Goal: Download file/media

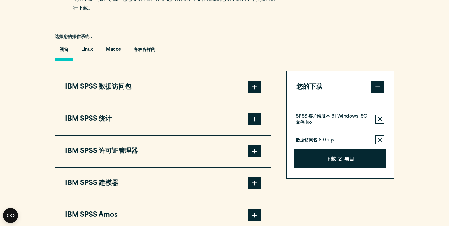
scroll to position [428, 0]
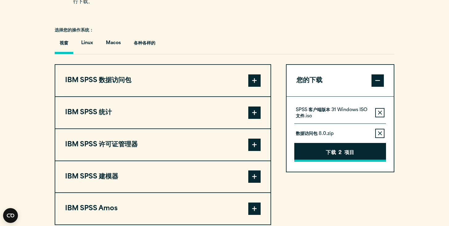
click at [347, 153] on font "项目" at bounding box center [349, 152] width 10 height 5
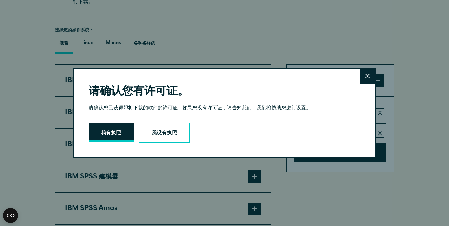
click at [116, 131] on font "我有执照" at bounding box center [111, 133] width 20 height 5
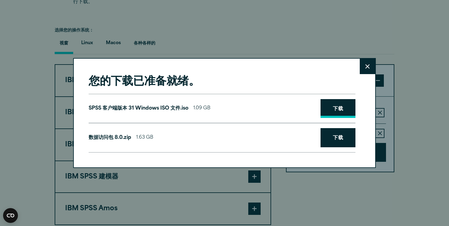
click at [344, 106] on link "下载" at bounding box center [337, 108] width 35 height 19
click at [343, 147] on link "下载" at bounding box center [337, 137] width 35 height 19
click at [365, 59] on button "关闭" at bounding box center [367, 66] width 15 height 15
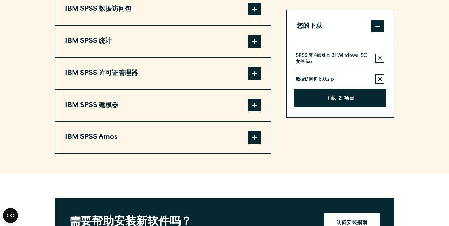
scroll to position [508, 0]
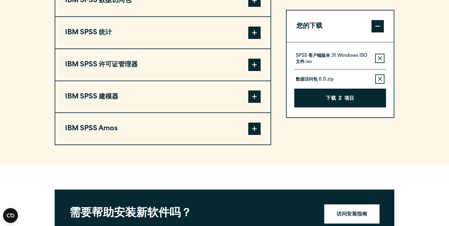
click at [183, 63] on button "IBM SPSS 许可证管理器" at bounding box center [162, 64] width 215 height 31
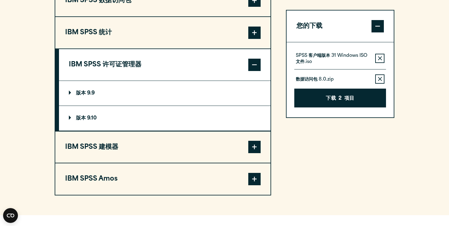
click at [93, 102] on summary "版本 9.9" at bounding box center [164, 93] width 211 height 25
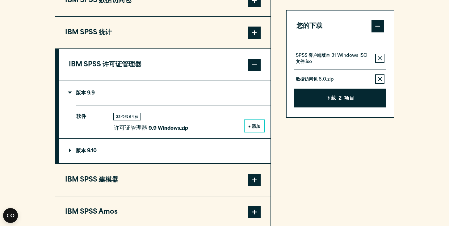
click at [132, 68] on font "IBM SPSS 许可证管理器" at bounding box center [105, 64] width 73 height 6
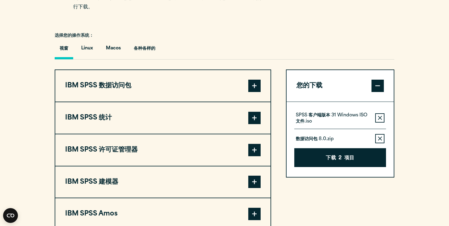
scroll to position [423, 0]
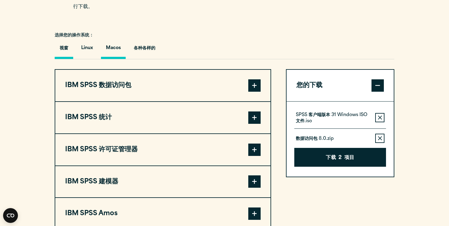
click at [119, 55] on button "Macos" at bounding box center [113, 49] width 25 height 19
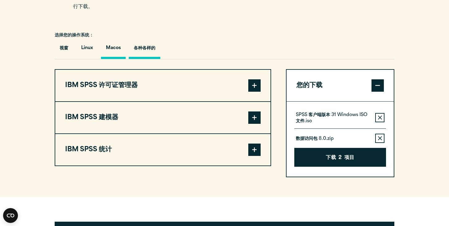
click at [149, 51] on font "各种各样的" at bounding box center [145, 48] width 22 height 5
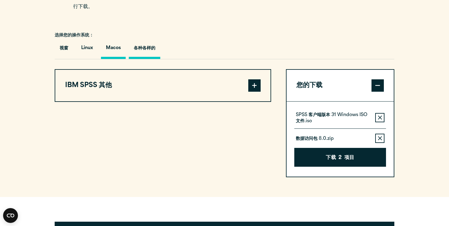
click at [112, 47] on font "Macos" at bounding box center [113, 48] width 15 height 5
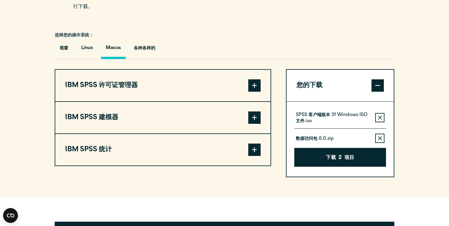
click at [380, 117] on icon "button" at bounding box center [380, 117] width 4 height 4
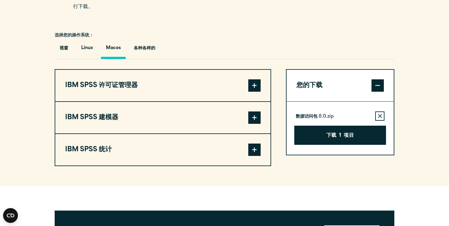
click at [380, 117] on icon "button" at bounding box center [380, 116] width 4 height 4
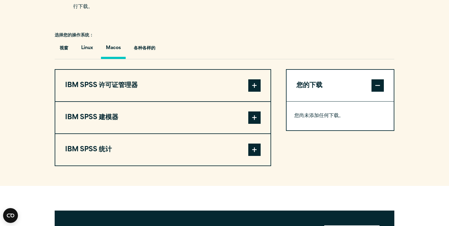
click at [254, 88] on span at bounding box center [254, 85] width 12 height 12
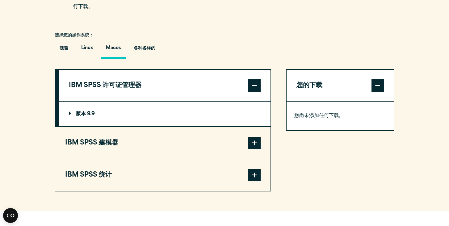
click at [254, 114] on summary "版本 9.9" at bounding box center [164, 114] width 211 height 25
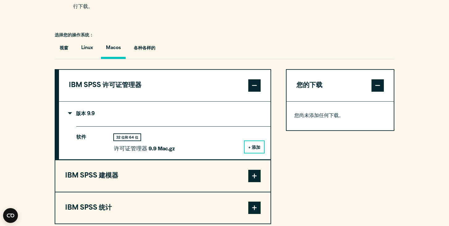
click at [258, 147] on font "+ 添加" at bounding box center [254, 147] width 12 height 5
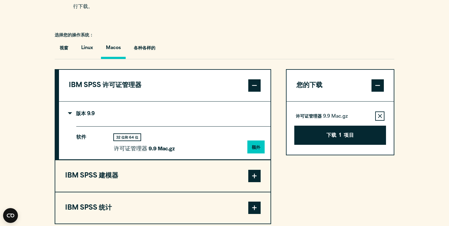
click at [119, 116] on summary "版本 9.9" at bounding box center [164, 114] width 211 height 25
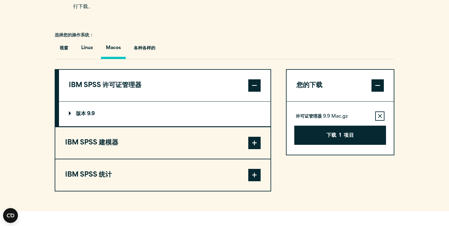
click at [138, 129] on button "IBM SPSS 建模器" at bounding box center [162, 142] width 215 height 31
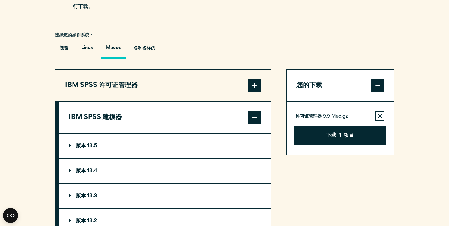
click at [147, 142] on summary "版本 18.5" at bounding box center [164, 146] width 211 height 25
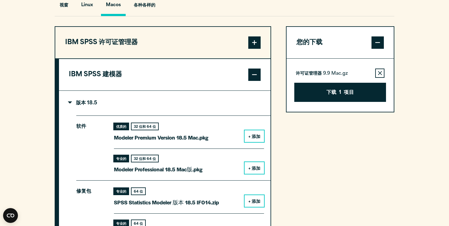
scroll to position [466, 0]
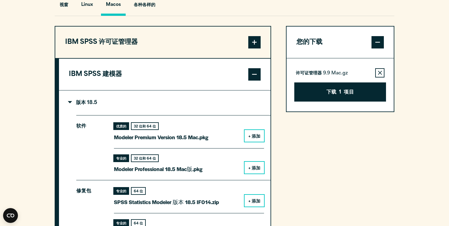
click at [255, 142] on button "+ 添加" at bounding box center [253, 136] width 19 height 12
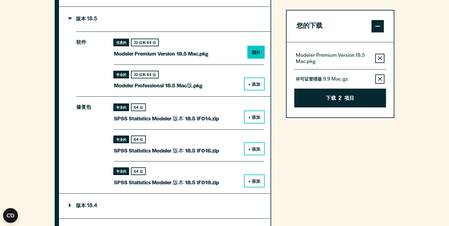
scroll to position [558, 0]
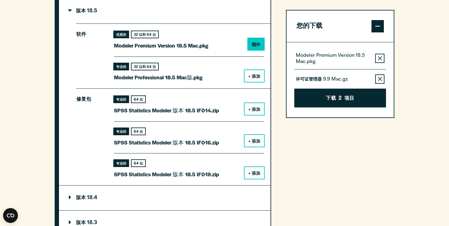
click at [250, 112] on font "+ 添加" at bounding box center [254, 109] width 12 height 5
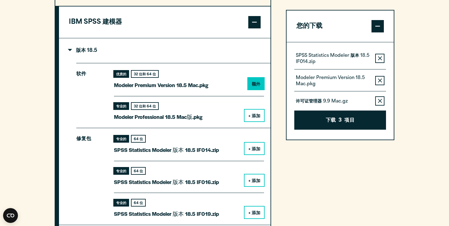
scroll to position [518, 0]
click at [101, 54] on summary "版本 18.5" at bounding box center [164, 51] width 211 height 25
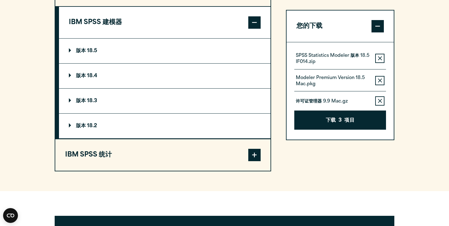
click at [133, 75] on summary "版本 18.4" at bounding box center [164, 76] width 211 height 25
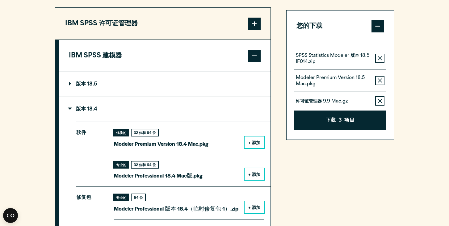
scroll to position [484, 0]
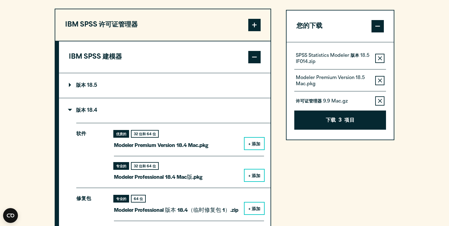
click at [94, 113] on font "版本 18.4" at bounding box center [86, 110] width 21 height 5
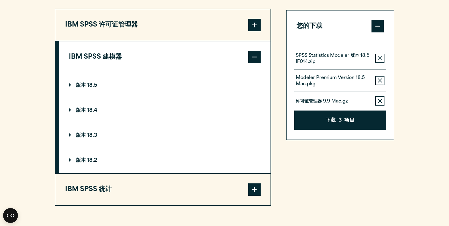
click at [111, 86] on summary "版本 18.5" at bounding box center [164, 85] width 211 height 25
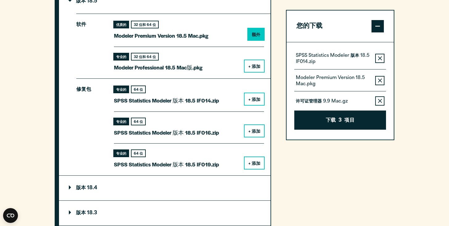
scroll to position [568, 0]
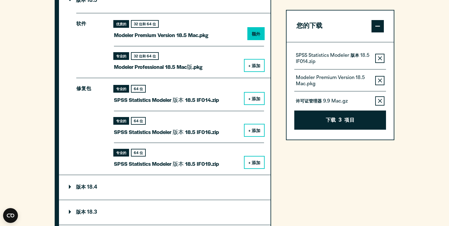
click at [256, 104] on button "+ 添加" at bounding box center [253, 99] width 19 height 12
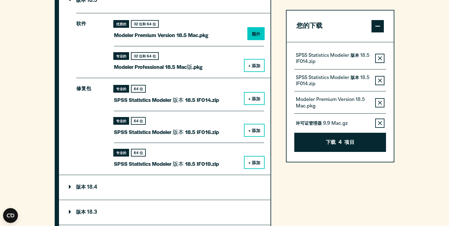
click at [381, 58] on icon "button" at bounding box center [380, 58] width 4 height 4
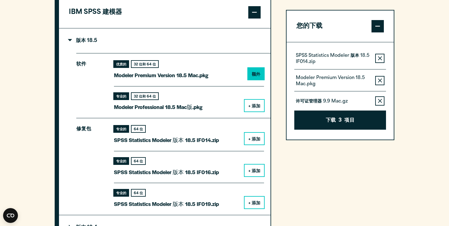
scroll to position [524, 0]
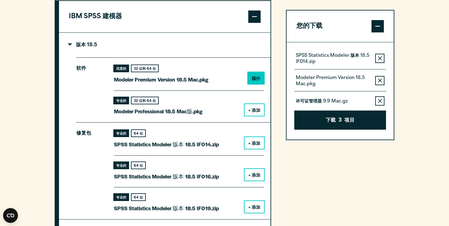
click at [72, 53] on summary "版本 18.5" at bounding box center [164, 45] width 211 height 25
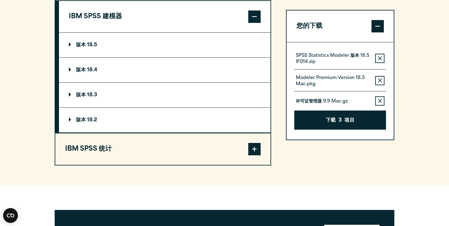
click at [113, 16] on font "IBM SPSS 建模器" at bounding box center [95, 16] width 53 height 6
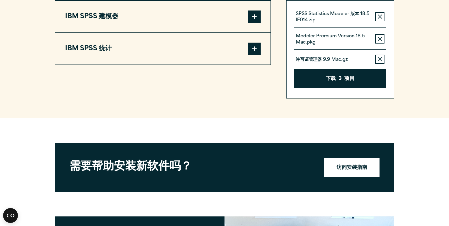
click at [113, 50] on button "IBM SPSS 统计" at bounding box center [162, 48] width 215 height 31
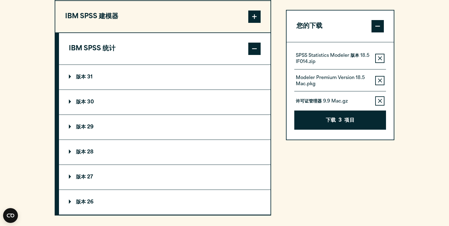
click at [122, 77] on summary "版本 31" at bounding box center [164, 77] width 211 height 25
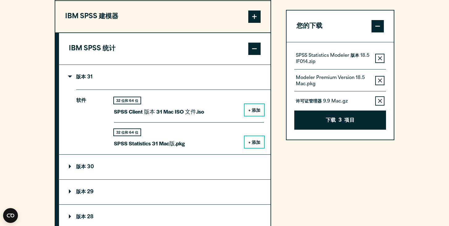
click at [260, 109] on font "+ 添加" at bounding box center [254, 110] width 12 height 5
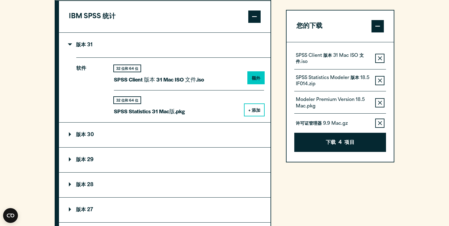
scroll to position [501, 0]
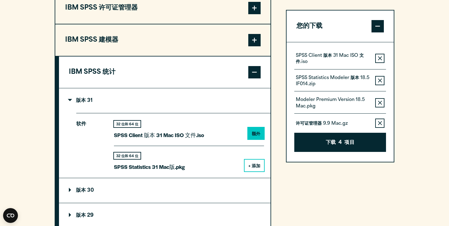
click at [105, 104] on summary "版本 31" at bounding box center [164, 100] width 211 height 25
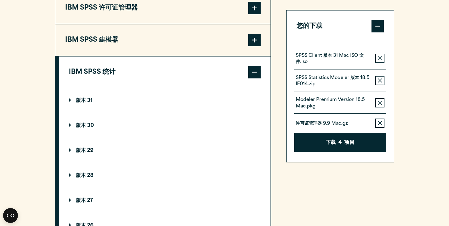
click at [127, 56] on button "IBM SPSS 建模器" at bounding box center [162, 39] width 215 height 31
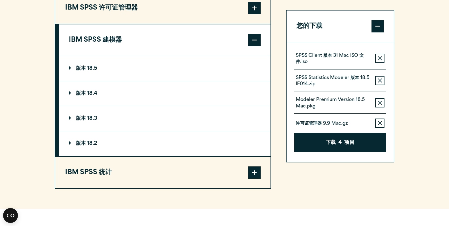
click at [142, 53] on button "IBM SPSS 建模器" at bounding box center [164, 39] width 211 height 31
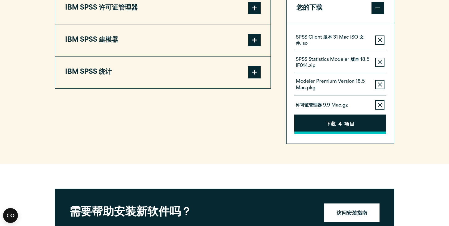
click at [366, 121] on button "下载 4 项目" at bounding box center [340, 123] width 92 height 19
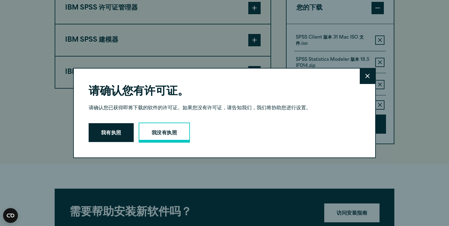
click at [175, 124] on link "我没有执照" at bounding box center [164, 133] width 51 height 20
click at [117, 115] on div "请确认您有许可证。 关闭 请确认您已获得即将下载的软件的许可证。如果您没有许可证，请告知我们，我们将协助您进行设置。 我有执照 我没有执照" at bounding box center [224, 113] width 302 height 90
click at [116, 129] on button "我有执照" at bounding box center [111, 132] width 45 height 19
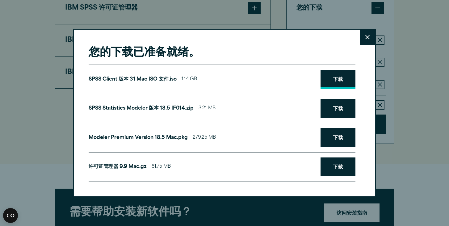
click at [343, 76] on link "下载" at bounding box center [337, 79] width 35 height 19
click at [343, 114] on link "下载" at bounding box center [337, 108] width 35 height 19
click at [338, 139] on font "下载" at bounding box center [338, 137] width 10 height 5
click at [338, 169] on font "下载" at bounding box center [338, 167] width 10 height 5
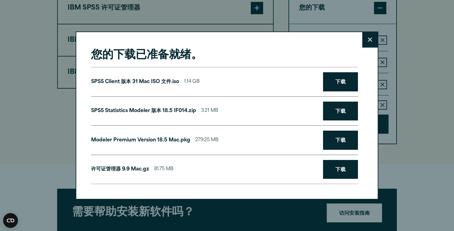
click at [362, 43] on button "关闭" at bounding box center [369, 39] width 15 height 15
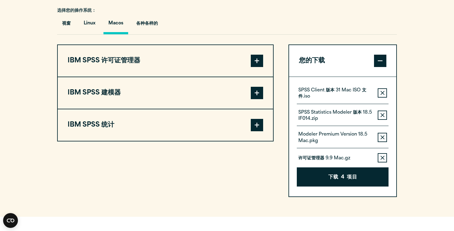
scroll to position [449, 0]
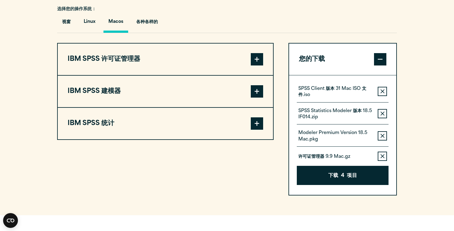
click at [383, 93] on icon "button" at bounding box center [382, 91] width 4 height 4
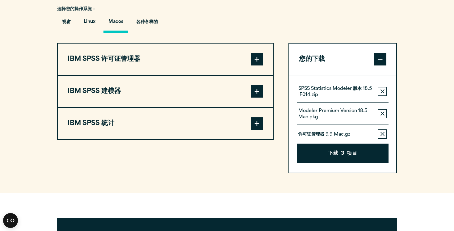
click at [383, 93] on icon "button" at bounding box center [382, 91] width 4 height 4
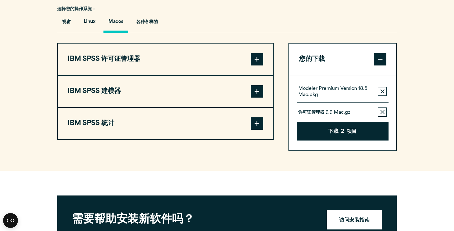
click at [383, 93] on icon "button" at bounding box center [382, 91] width 4 height 4
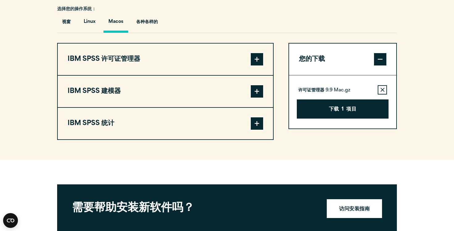
click at [383, 92] on icon "button" at bounding box center [382, 90] width 4 height 4
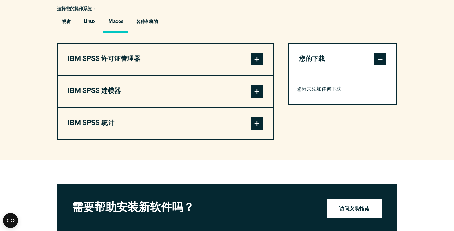
click at [380, 65] on span at bounding box center [380, 59] width 12 height 12
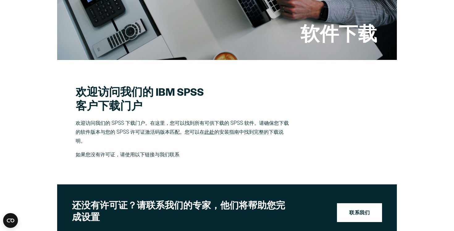
scroll to position [109, 0]
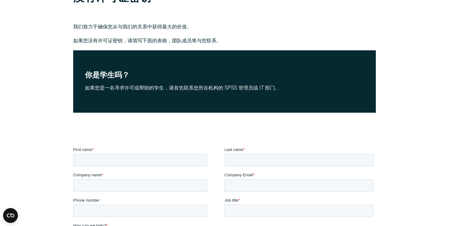
scroll to position [99, 0]
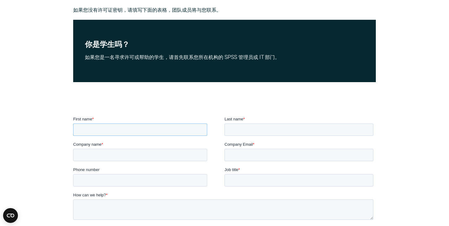
click at [181, 132] on input "First name *" at bounding box center [140, 129] width 134 height 12
type input "******"
type input "**"
type input "**********"
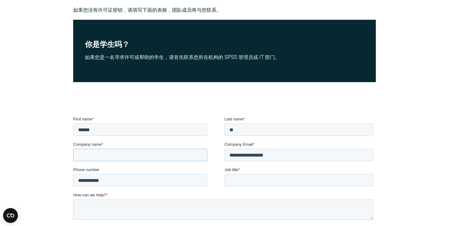
click at [134, 154] on input "Company name *" at bounding box center [140, 154] width 134 height 12
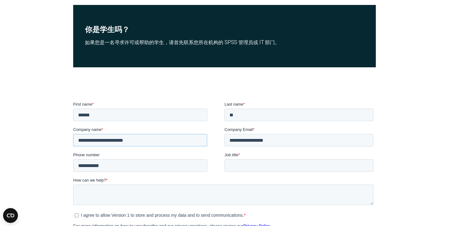
scroll to position [132, 0]
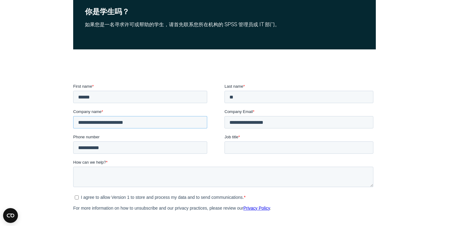
type input "**********"
click at [243, 146] on input "Job title *" at bounding box center [298, 147] width 149 height 12
type input "*"
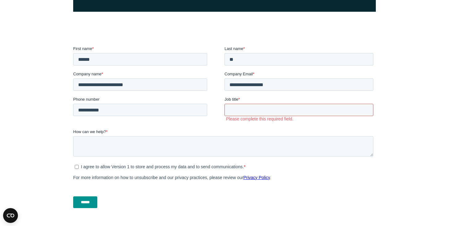
scroll to position [172, 0]
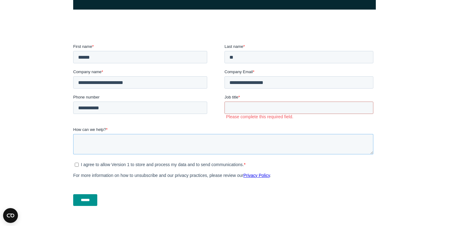
click at [206, 142] on textarea "How can we help? *" at bounding box center [223, 144] width 300 height 20
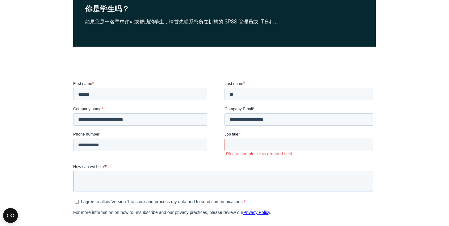
scroll to position [98, 0]
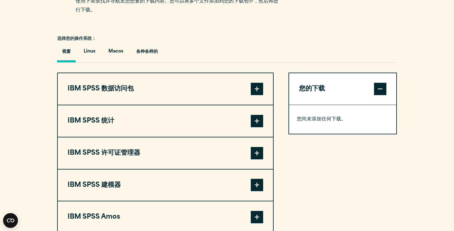
scroll to position [421, 0]
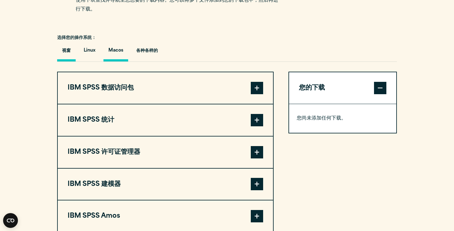
click at [114, 52] on font "Macos" at bounding box center [115, 50] width 15 height 5
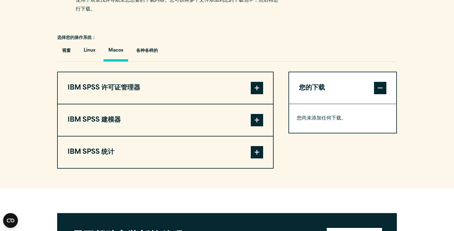
click at [263, 90] on button "IBM SPSS 许可证管理器" at bounding box center [165, 87] width 215 height 31
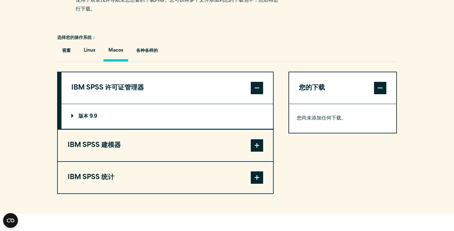
scroll to position [446, 0]
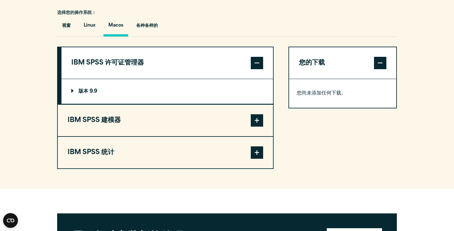
click at [157, 94] on summary "版本 9.9" at bounding box center [166, 91] width 211 height 25
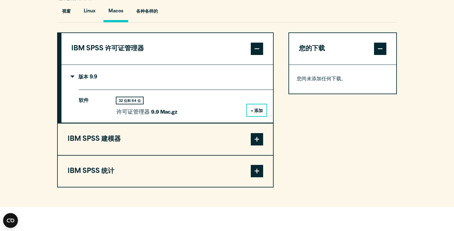
scroll to position [467, 0]
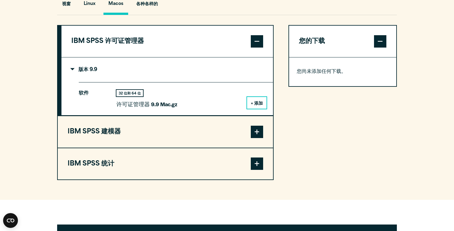
click at [264, 105] on button "+ 添加" at bounding box center [256, 103] width 19 height 12
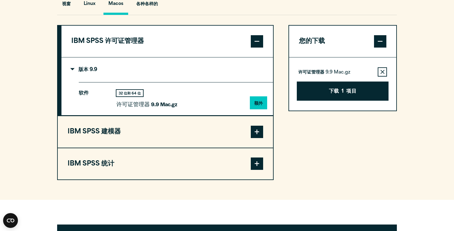
click at [98, 81] on summary "版本 9.9" at bounding box center [166, 69] width 211 height 25
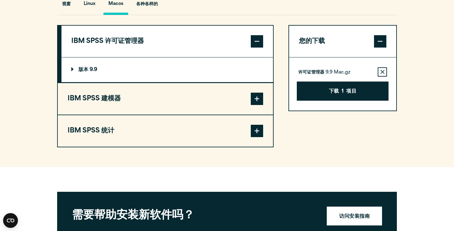
click at [153, 114] on button "IBM SPSS 建模器" at bounding box center [165, 98] width 215 height 31
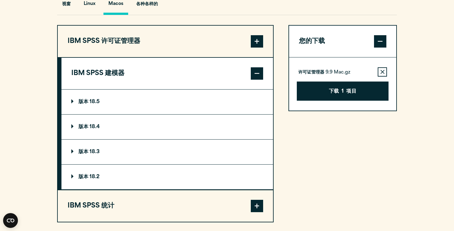
click at [145, 104] on summary "版本 18.5" at bounding box center [166, 101] width 211 height 25
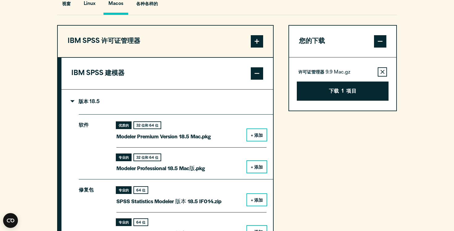
click at [260, 132] on button "+ 添加" at bounding box center [256, 135] width 19 height 12
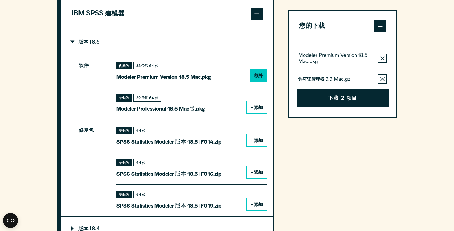
scroll to position [528, 0]
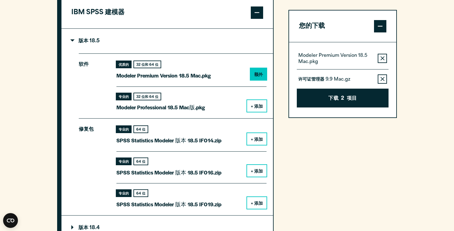
click at [251, 106] on font "+ 添加" at bounding box center [257, 106] width 12 height 5
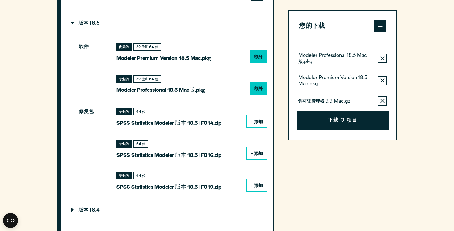
scroll to position [546, 0]
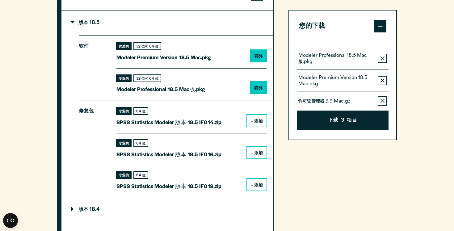
click at [263, 120] on font "+ 添加" at bounding box center [257, 121] width 12 height 5
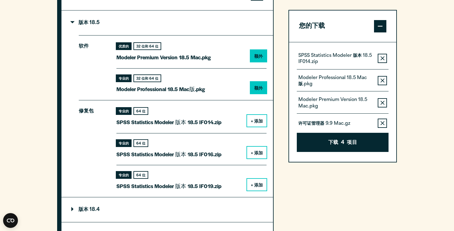
click at [98, 25] on font "版本 18.5" at bounding box center [88, 22] width 21 height 5
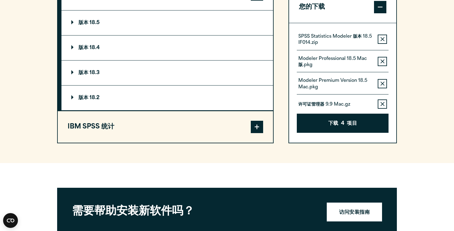
click at [100, 30] on summary "版本 18.5" at bounding box center [166, 22] width 211 height 25
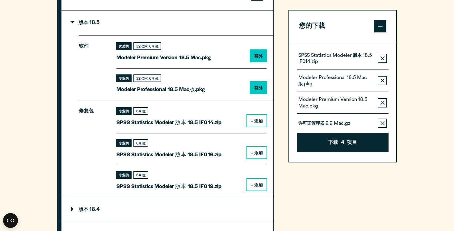
click at [383, 61] on button "从您的软件下载列表中删除此项" at bounding box center [381, 58] width 9 height 9
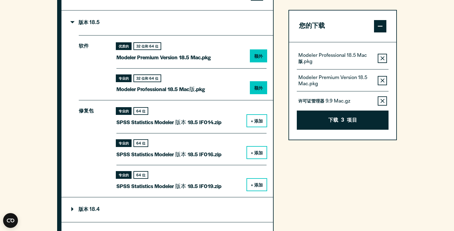
click at [138, 33] on summary "版本 18.5" at bounding box center [166, 22] width 211 height 25
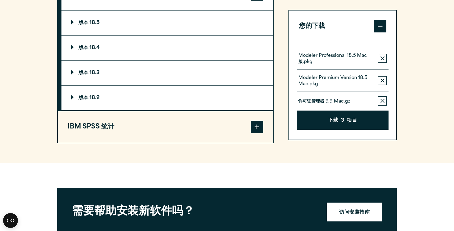
click at [124, 48] on summary "版本 18.4" at bounding box center [166, 47] width 211 height 25
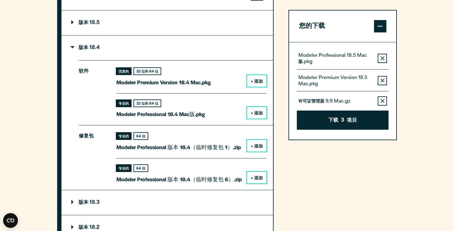
click at [121, 43] on summary "版本 18.4" at bounding box center [166, 47] width 211 height 25
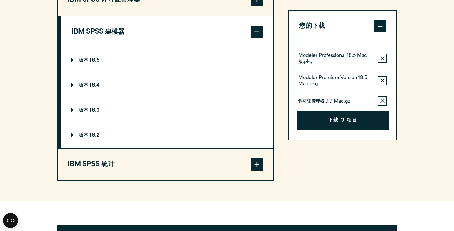
scroll to position [509, 0]
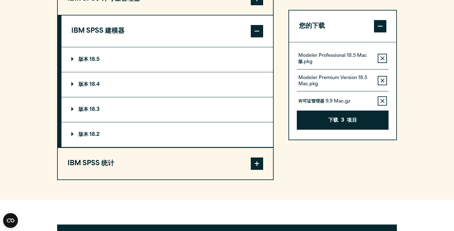
click at [121, 43] on button "IBM SPSS 建模器" at bounding box center [166, 30] width 211 height 31
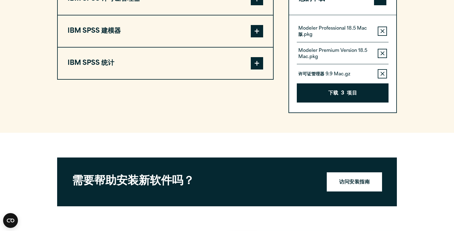
click at [123, 64] on button "IBM SPSS 统计" at bounding box center [165, 63] width 215 height 31
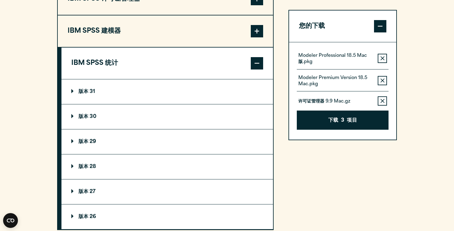
click at [137, 90] on summary "版本 31" at bounding box center [166, 91] width 211 height 25
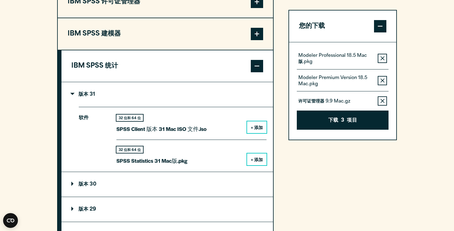
scroll to position [506, 0]
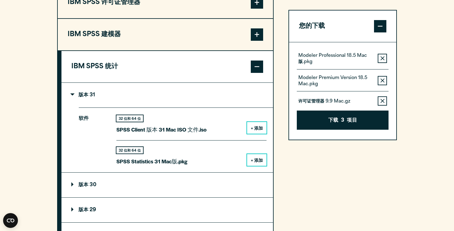
click at [173, 61] on button "IBM SPSS 统计" at bounding box center [166, 66] width 211 height 31
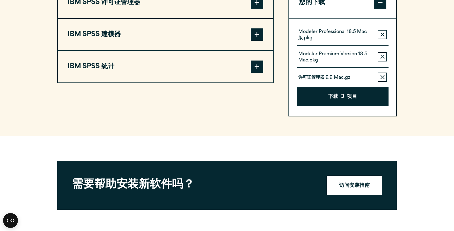
click at [188, 65] on button "IBM SPSS 统计" at bounding box center [165, 66] width 215 height 31
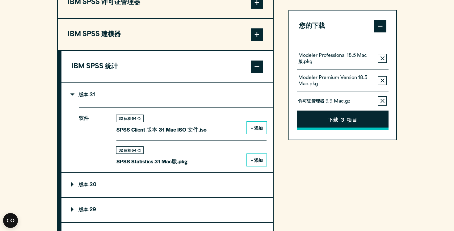
click at [352, 121] on font "项目" at bounding box center [352, 120] width 10 height 5
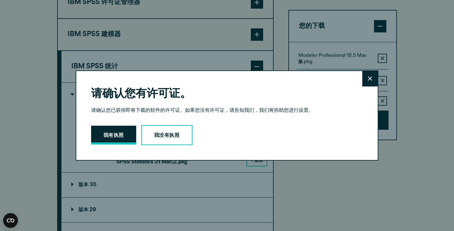
click at [123, 144] on button "我有执照" at bounding box center [113, 135] width 45 height 19
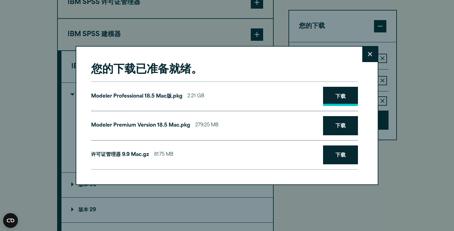
click at [343, 96] on font "下载" at bounding box center [340, 96] width 10 height 5
click at [339, 125] on font "下载" at bounding box center [340, 125] width 10 height 5
click at [341, 156] on font "下载" at bounding box center [340, 155] width 10 height 5
click at [362, 61] on div "您的下载已准备就绪。 关闭 Modeler Professional 18.5 Mac版.pkg 2.21 GB 下载 Modeler Premium Ver…" at bounding box center [227, 115] width 302 height 139
click at [369, 53] on icon at bounding box center [370, 54] width 4 height 4
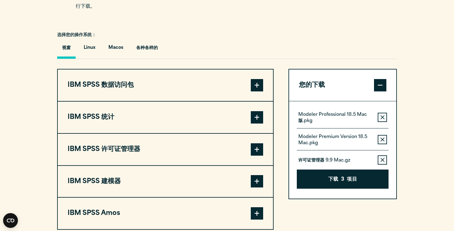
scroll to position [424, 0]
click at [114, 50] on font "Macos" at bounding box center [115, 47] width 15 height 5
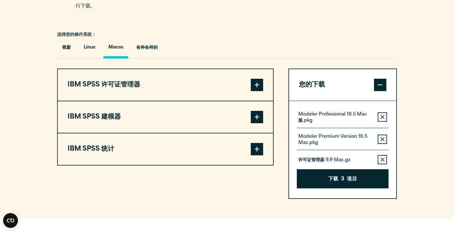
click at [184, 78] on button "IBM SPSS 许可证管理器" at bounding box center [165, 84] width 215 height 31
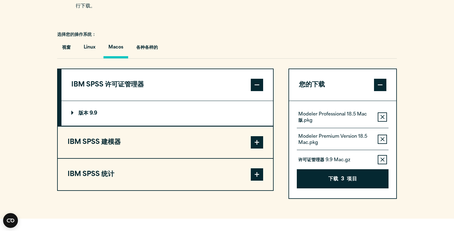
click at [241, 118] on summary "版本 9.9" at bounding box center [166, 113] width 211 height 25
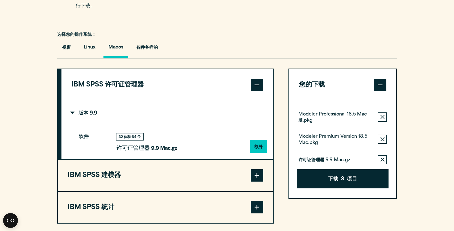
click at [228, 113] on summary "版本 9.9" at bounding box center [166, 113] width 211 height 25
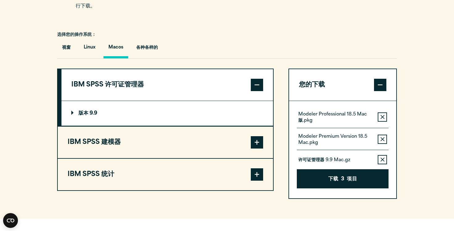
click at [216, 79] on button "IBM SPSS 许可证管理器" at bounding box center [166, 84] width 211 height 31
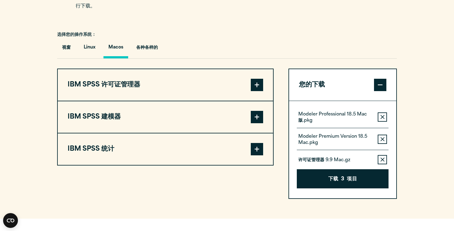
click at [240, 119] on button "IBM SPSS 建模器" at bounding box center [165, 116] width 215 height 31
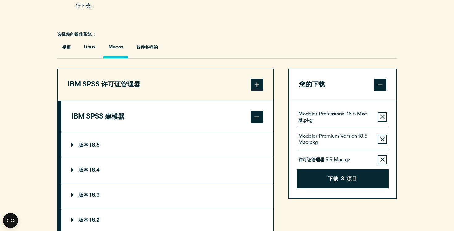
click at [240, 81] on button "IBM SPSS 许可证管理器" at bounding box center [165, 84] width 215 height 31
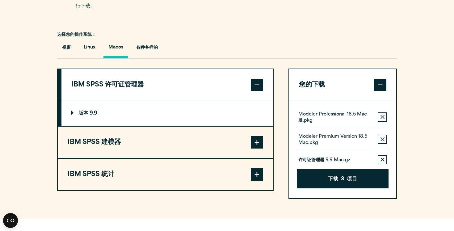
click at [235, 119] on summary "版本 9.9" at bounding box center [166, 113] width 211 height 25
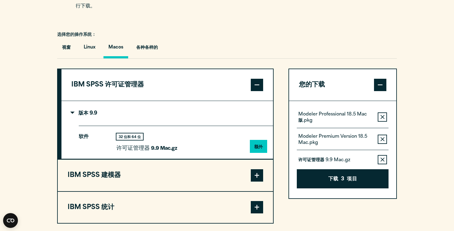
click at [164, 88] on button "IBM SPSS 许可证管理器" at bounding box center [166, 84] width 211 height 31
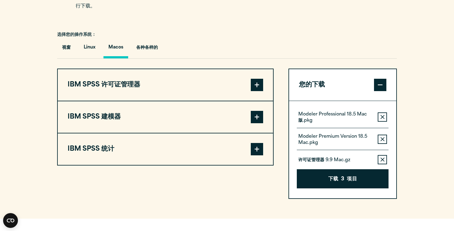
click at [172, 121] on button "IBM SPSS 建模器" at bounding box center [165, 116] width 215 height 31
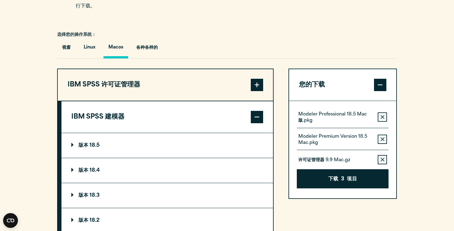
click at [166, 143] on summary "版本 18.5" at bounding box center [166, 145] width 211 height 25
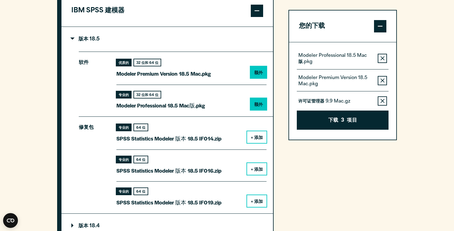
scroll to position [530, 0]
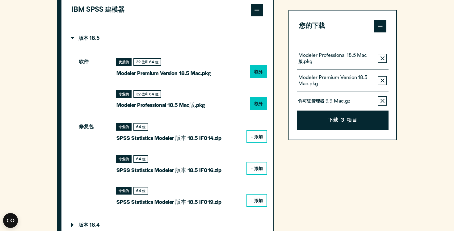
click at [253, 132] on button "+ 添加" at bounding box center [256, 137] width 19 height 12
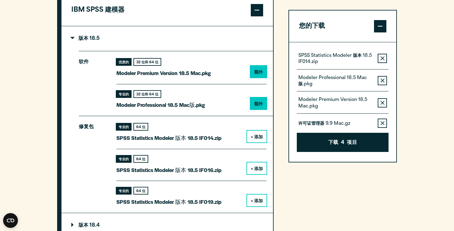
click at [384, 78] on icon "button" at bounding box center [382, 80] width 4 height 4
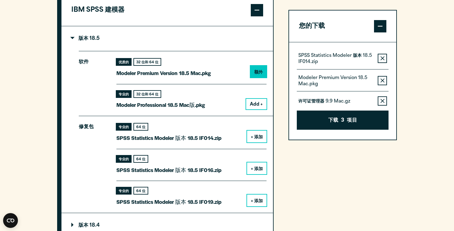
click at [384, 78] on icon "button" at bounding box center [382, 80] width 4 height 4
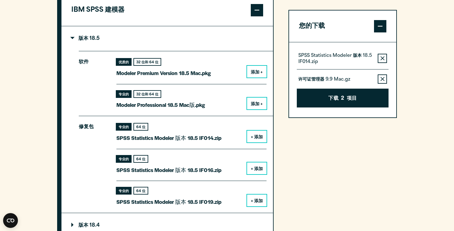
click at [384, 78] on icon "button" at bounding box center [382, 79] width 4 height 4
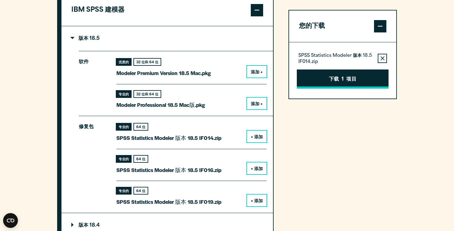
click at [345, 79] on button "下载 1 项目" at bounding box center [343, 78] width 92 height 19
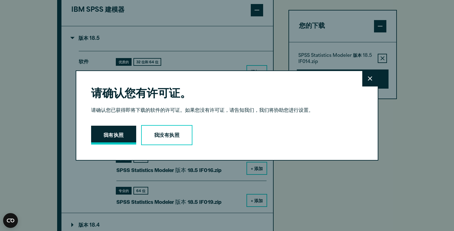
click at [110, 136] on font "我有执照" at bounding box center [113, 135] width 20 height 5
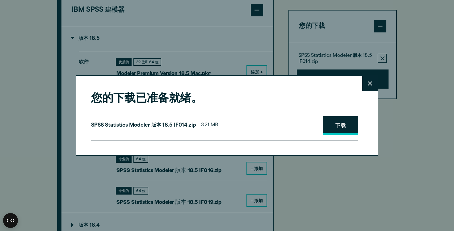
click at [334, 127] on link "下载" at bounding box center [340, 125] width 35 height 19
click at [369, 84] on icon at bounding box center [370, 83] width 4 height 4
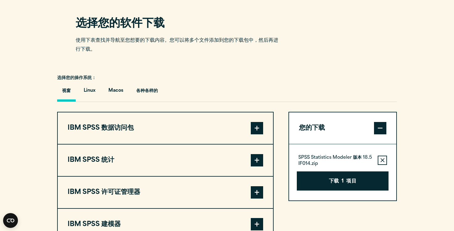
scroll to position [394, 0]
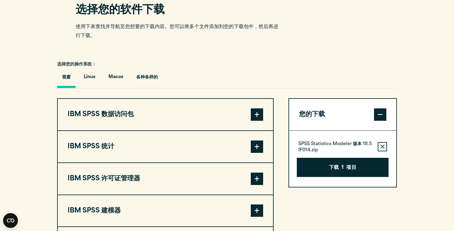
click at [259, 119] on span at bounding box center [257, 114] width 12 height 12
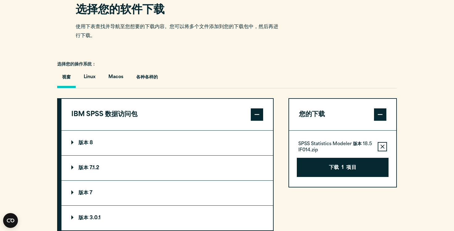
click at [221, 142] on summary "版本 8" at bounding box center [166, 143] width 211 height 25
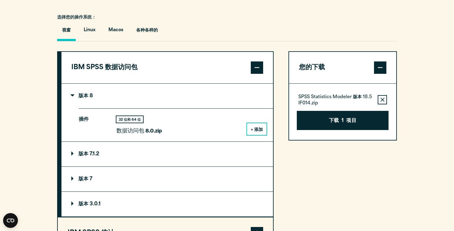
scroll to position [445, 0]
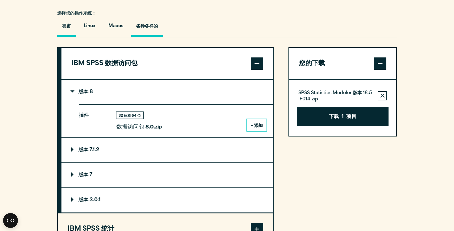
click at [163, 29] on button "各种各样的" at bounding box center [146, 27] width 31 height 19
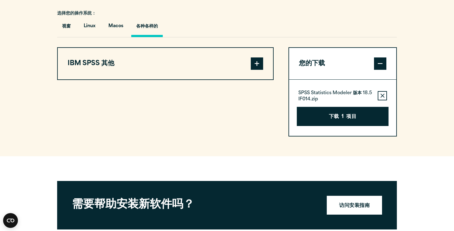
click at [172, 63] on button "IBM SPSS 其他" at bounding box center [165, 63] width 215 height 31
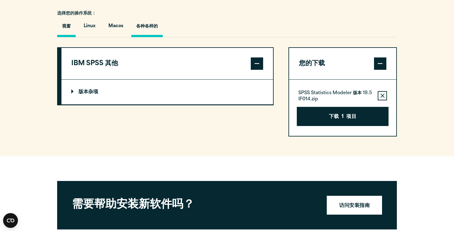
click at [72, 21] on button "视窗" at bounding box center [66, 27] width 19 height 19
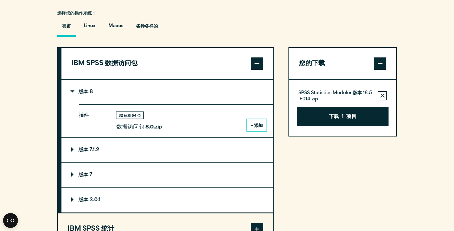
click at [259, 125] on font "+ 添加" at bounding box center [257, 125] width 12 height 5
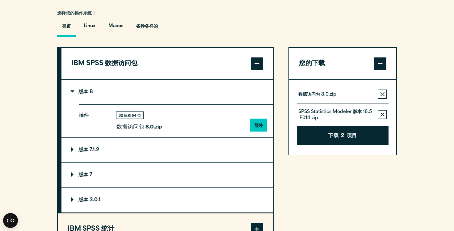
click at [239, 94] on summary "版本 8" at bounding box center [166, 92] width 211 height 25
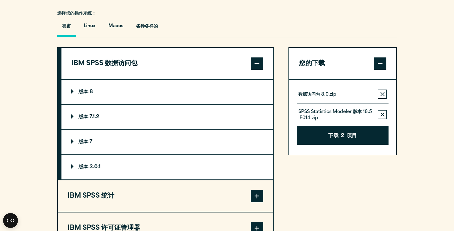
click at [131, 113] on summary "版本 7.1.2" at bounding box center [166, 117] width 211 height 25
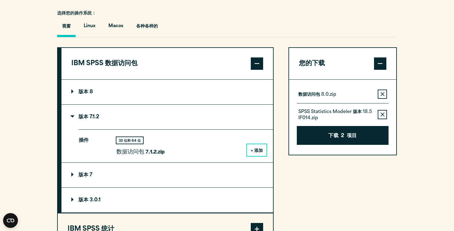
click at [131, 113] on summary "版本 7.1.2" at bounding box center [166, 117] width 211 height 25
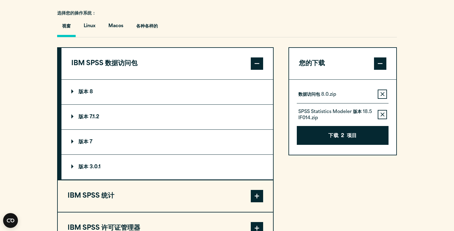
click at [141, 93] on summary "版本 8" at bounding box center [166, 92] width 211 height 25
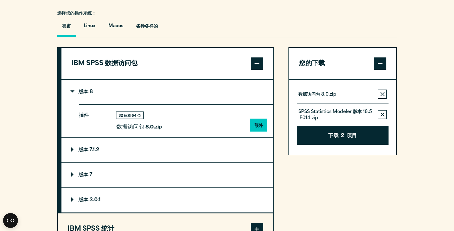
click at [141, 93] on summary "版本 8" at bounding box center [166, 92] width 211 height 25
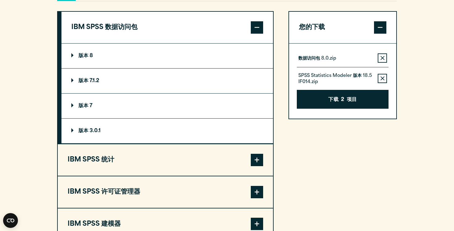
scroll to position [483, 0]
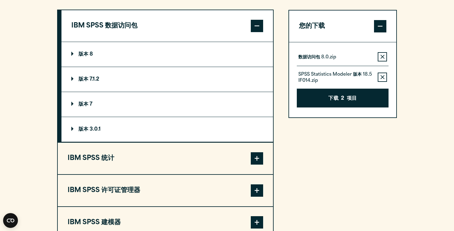
click at [144, 149] on button "IBM SPSS 统计" at bounding box center [165, 158] width 215 height 31
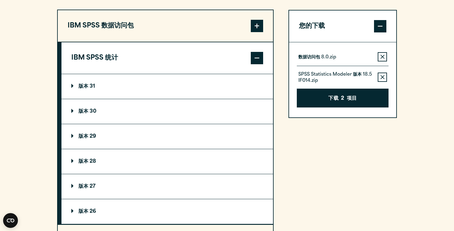
click at [123, 84] on summary "版本 31" at bounding box center [166, 86] width 211 height 25
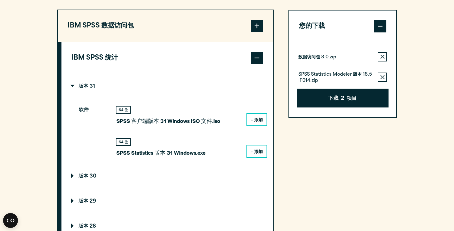
click at [255, 123] on font "+ 添加" at bounding box center [257, 120] width 12 height 5
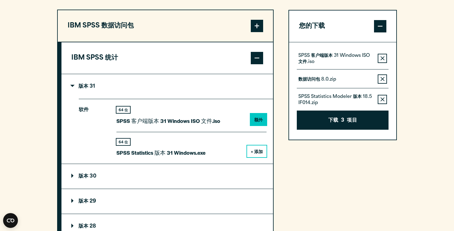
click at [379, 104] on button "从您的软件下载列表中删除此项" at bounding box center [381, 99] width 9 height 9
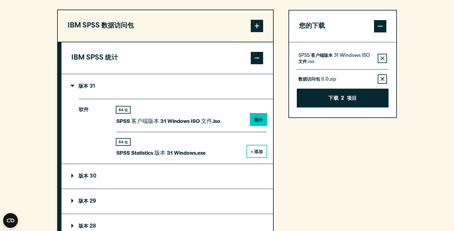
click at [148, 79] on summary "版本 31" at bounding box center [166, 86] width 211 height 25
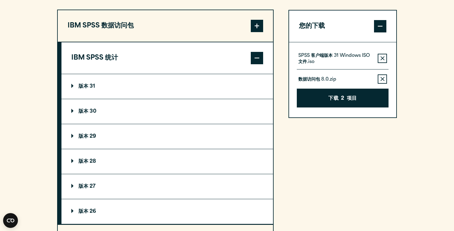
click at [148, 79] on summary "版本 31" at bounding box center [166, 86] width 211 height 25
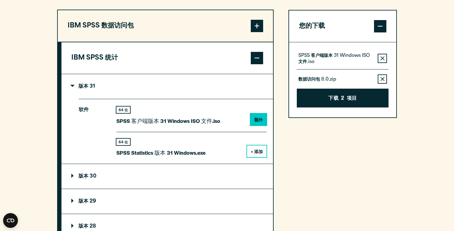
click at [148, 79] on summary "版本 31" at bounding box center [166, 86] width 211 height 25
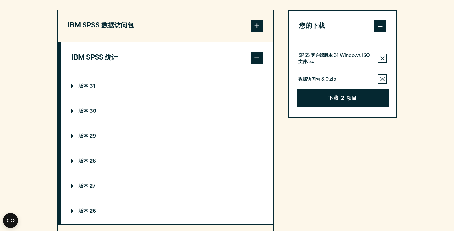
click at [151, 64] on button "IBM SPSS 统计" at bounding box center [166, 57] width 211 height 31
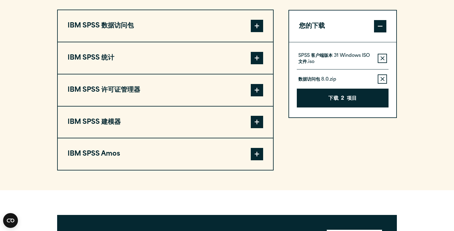
click at [153, 103] on button "IBM SPSS 许可证管理器" at bounding box center [165, 89] width 215 height 31
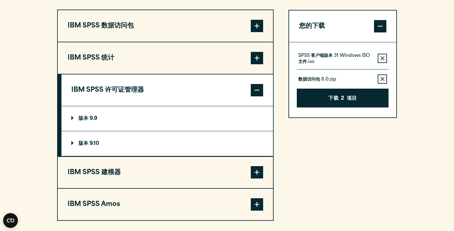
click at [153, 103] on button "IBM SPSS 许可证管理器" at bounding box center [166, 89] width 211 height 31
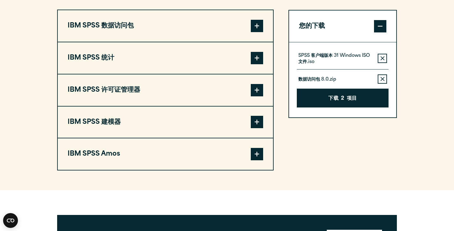
click at [153, 103] on button "IBM SPSS 许可证管理器" at bounding box center [165, 89] width 215 height 31
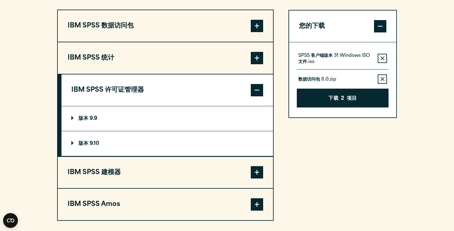
click at [140, 125] on summary "版本 9.9" at bounding box center [166, 118] width 211 height 25
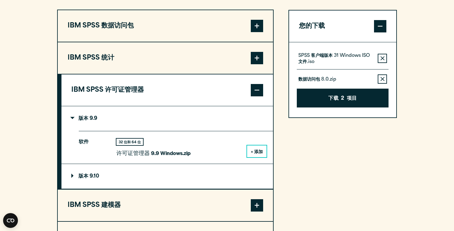
click at [140, 125] on summary "版本 9.9" at bounding box center [166, 118] width 211 height 25
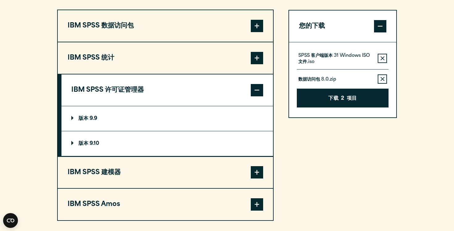
click at [165, 94] on button "IBM SPSS 许可证管理器" at bounding box center [166, 89] width 211 height 31
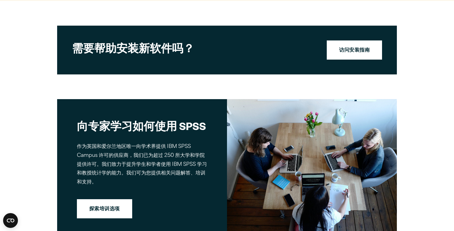
scroll to position [667, 0]
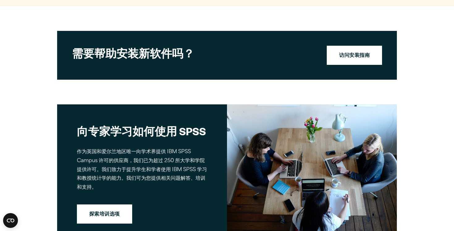
click at [363, 67] on section "需要帮助 安装新软件吗？ 访问安装指南" at bounding box center [226, 55] width 339 height 49
click at [363, 55] on font "访问安装指南" at bounding box center [354, 55] width 31 height 5
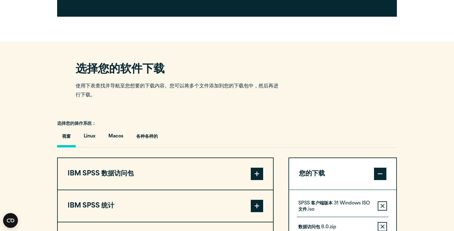
scroll to position [317, 0]
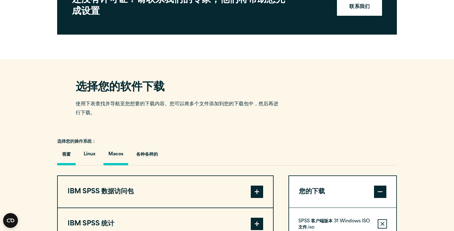
click at [118, 165] on button "Macos" at bounding box center [115, 155] width 25 height 19
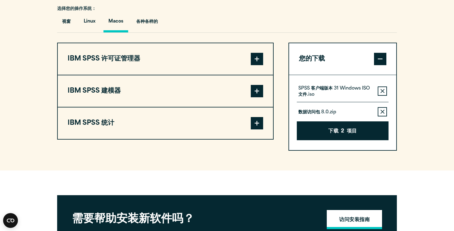
scroll to position [461, 0]
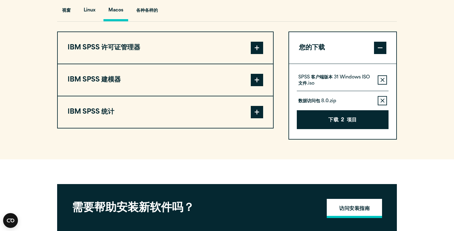
click at [245, 44] on button "IBM SPSS 许可证管理器" at bounding box center [165, 47] width 215 height 31
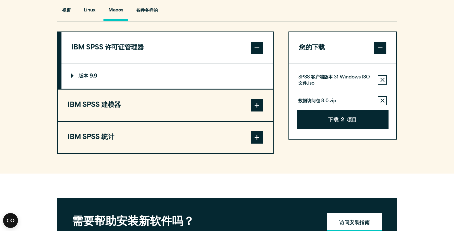
click at [246, 52] on button "IBM SPSS 许可证管理器" at bounding box center [166, 47] width 211 height 31
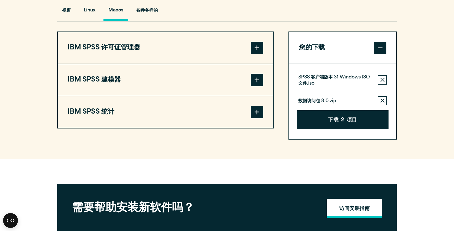
scroll to position [431, 0]
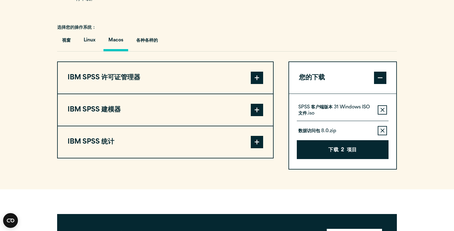
click at [156, 122] on button "IBM SPSS 建模器" at bounding box center [165, 109] width 215 height 31
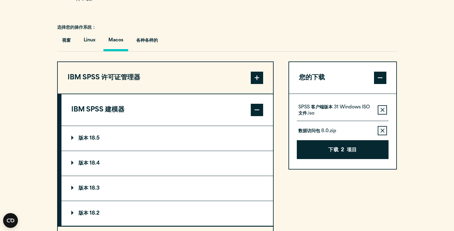
click at [156, 122] on button "IBM SPSS 建模器" at bounding box center [166, 109] width 211 height 31
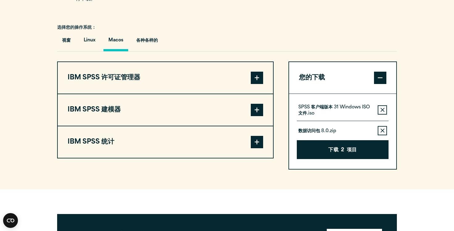
click at [144, 158] on button "IBM SPSS 统计" at bounding box center [165, 141] width 215 height 31
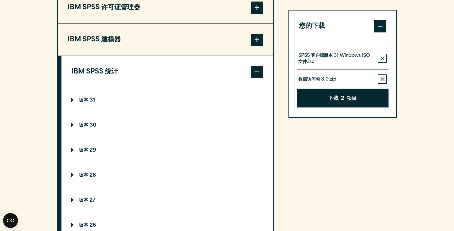
click at [141, 106] on summary "版本 31" at bounding box center [166, 100] width 211 height 25
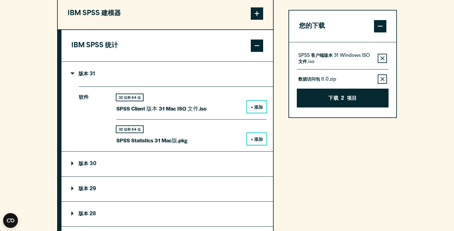
scroll to position [536, 0]
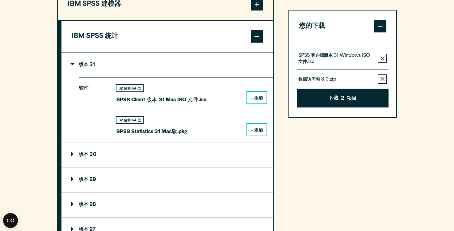
click at [258, 125] on button "+ 添加" at bounding box center [256, 130] width 19 height 12
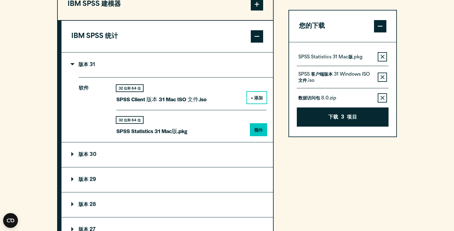
click at [381, 56] on icon "button" at bounding box center [382, 57] width 4 height 4
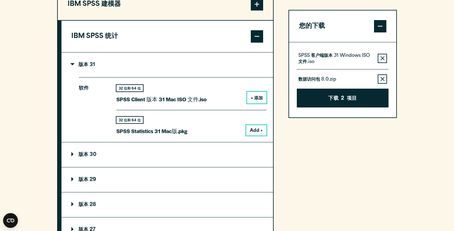
click at [381, 56] on button "从您的软件下载列表中删除此项" at bounding box center [381, 58] width 9 height 9
click at [381, 77] on icon "button" at bounding box center [382, 79] width 4 height 4
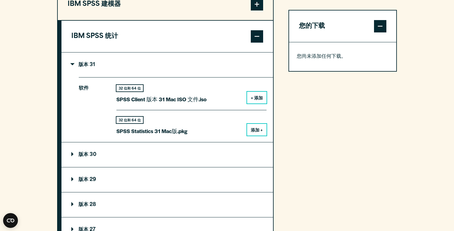
click at [261, 133] on font "添加 +" at bounding box center [257, 130] width 12 height 5
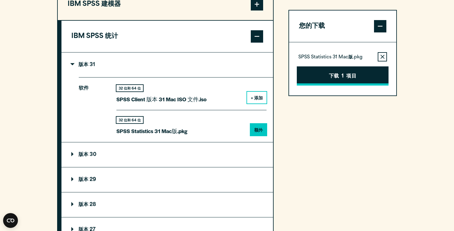
click at [336, 83] on button "下载 1 项目" at bounding box center [343, 75] width 92 height 19
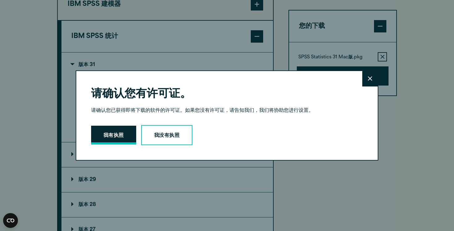
click at [115, 131] on button "我有执照" at bounding box center [113, 135] width 45 height 19
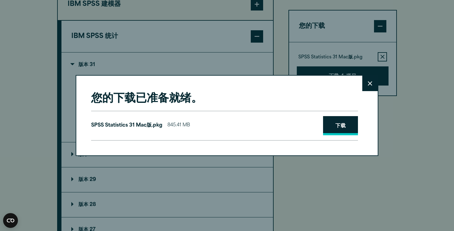
click at [341, 123] on font "下载" at bounding box center [340, 125] width 10 height 5
click at [371, 75] on div "您的下载已准备就绪。 关闭 SPSS Statistics 31 Mac版.pkg 845.41 MB 下载" at bounding box center [227, 115] width 454 height 231
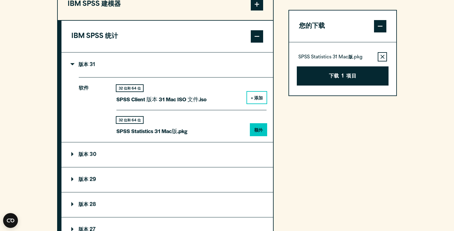
click at [371, 85] on div "您的下载已准备就绪。 关闭 SPSS Statistics 31 Mac版.pkg 845.41 MB 下载" at bounding box center [227, 115] width 454 height 231
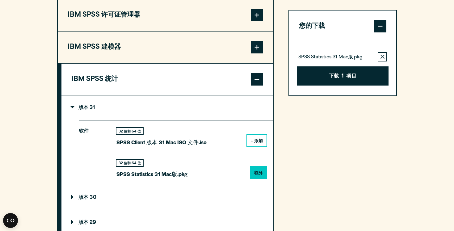
scroll to position [492, 0]
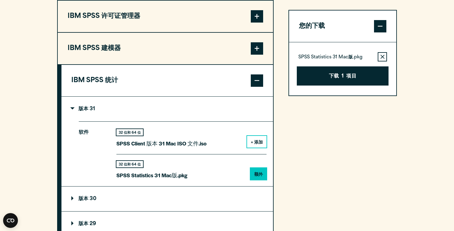
click at [378, 26] on span at bounding box center [380, 26] width 12 height 12
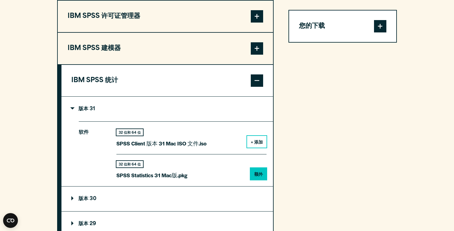
click at [378, 26] on span at bounding box center [380, 26] width 12 height 12
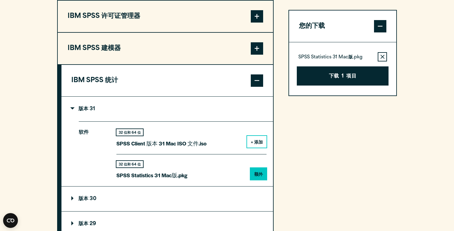
click at [252, 88] on button "IBM SPSS 统计" at bounding box center [166, 80] width 211 height 31
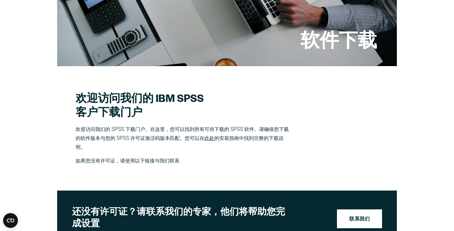
scroll to position [74, 0]
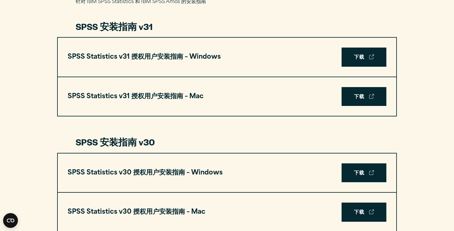
scroll to position [330, 0]
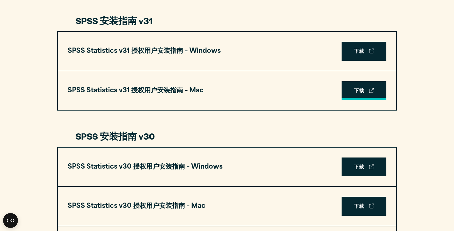
click at [371, 81] on link "下载" at bounding box center [363, 90] width 45 height 19
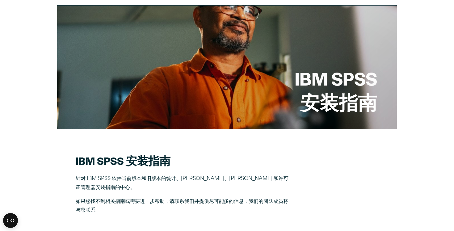
scroll to position [0, 0]
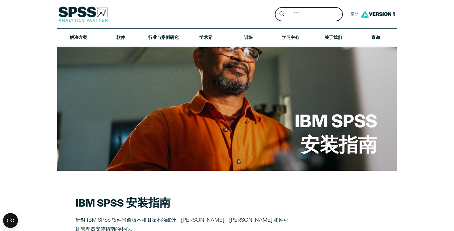
click at [84, 18] on img at bounding box center [82, 13] width 49 height 15
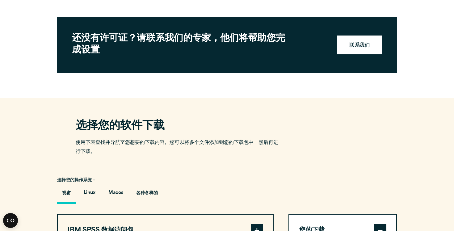
scroll to position [12, 0]
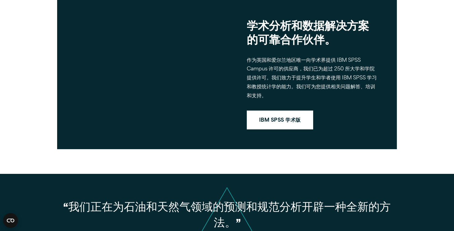
scroll to position [493, 0]
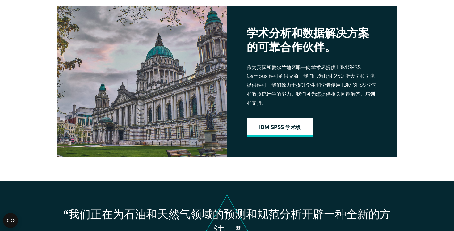
click at [281, 135] on link "IBM SPSS 学术版" at bounding box center [280, 127] width 66 height 19
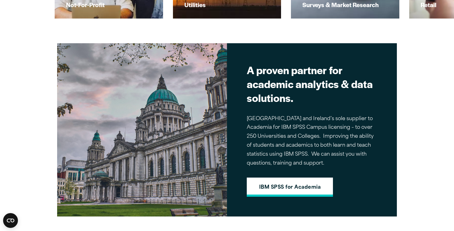
scroll to position [530, 0]
